Goal: Task Accomplishment & Management: Manage account settings

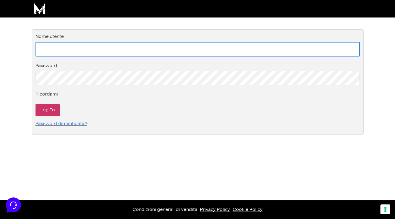
type input "info@monetizzando.com"
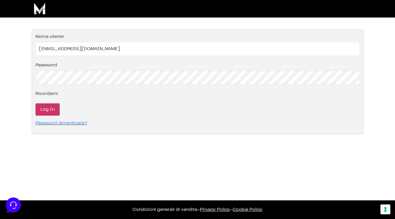
click at [49, 108] on input "Log In" at bounding box center [48, 109] width 24 height 12
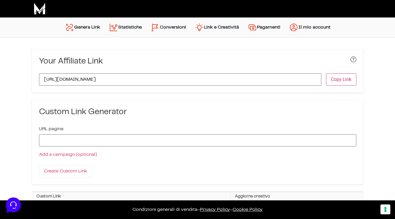
click at [163, 30] on link "Conversioni" at bounding box center [168, 27] width 44 height 14
